Goal: Navigation & Orientation: Find specific page/section

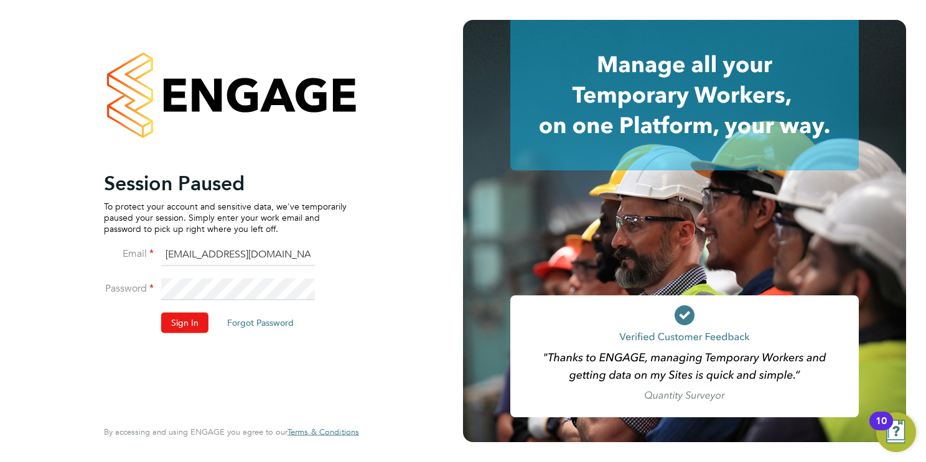
drag, startPoint x: 198, startPoint y: 320, endPoint x: 198, endPoint y: 302, distance: 17.4
click at [198, 320] on button "Sign In" at bounding box center [184, 323] width 47 height 20
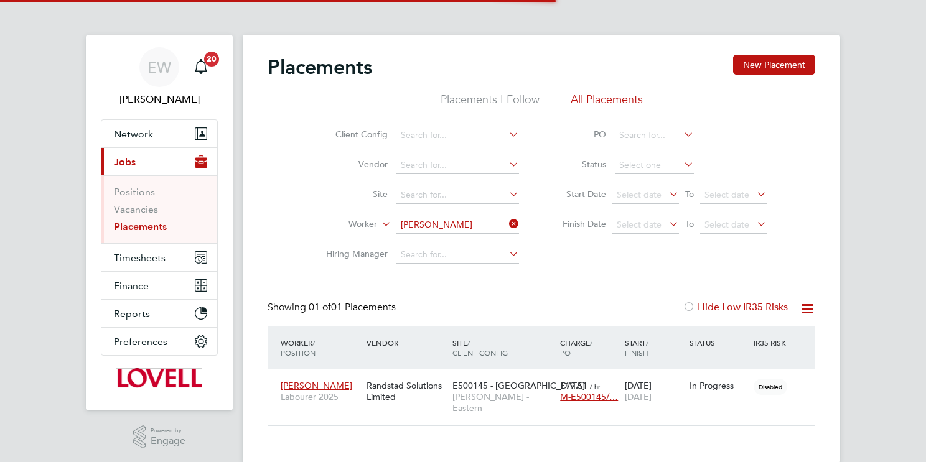
click at [129, 134] on span "Network" at bounding box center [133, 134] width 39 height 12
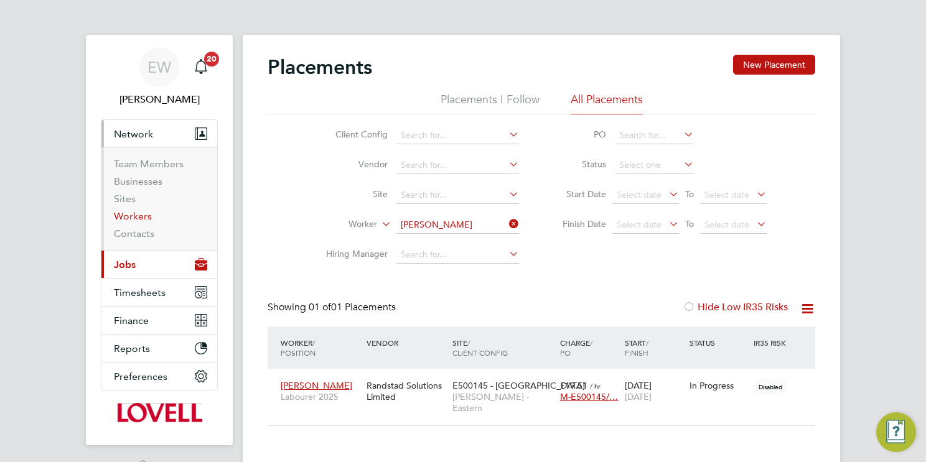
scroll to position [12, 59]
click at [131, 201] on link "Sites" at bounding box center [125, 199] width 22 height 12
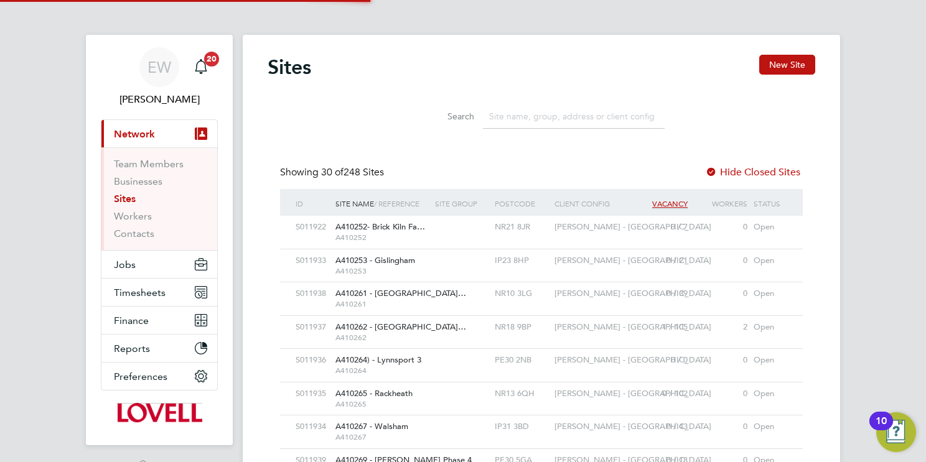
click at [522, 118] on input at bounding box center [574, 117] width 182 height 24
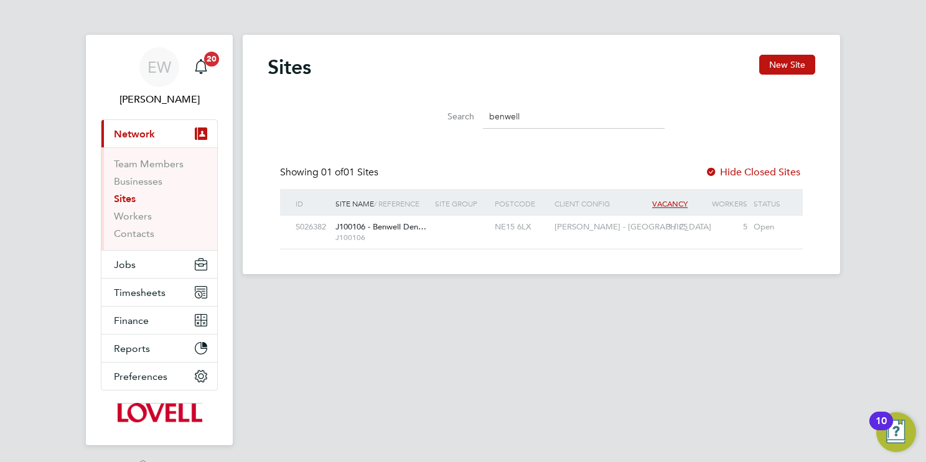
type input "benwell"
click at [542, 225] on div "NE15 6LX" at bounding box center [521, 227] width 60 height 23
